Goal: Information Seeking & Learning: Understand process/instructions

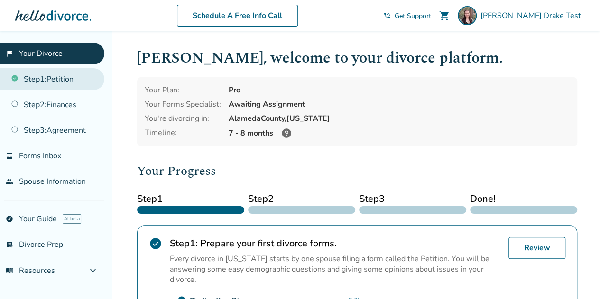
click at [77, 83] on link "Step 1 : Petition" at bounding box center [52, 79] width 104 height 22
